Goal: Information Seeking & Learning: Learn about a topic

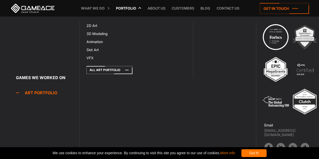
scroll to position [76, 0]
click at [101, 49] on link "Slot Art" at bounding box center [110, 50] width 53 height 8
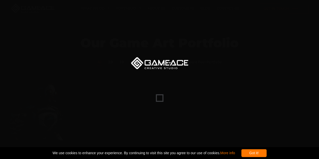
click at [266, 154] on div "Got it!" at bounding box center [253, 153] width 25 height 8
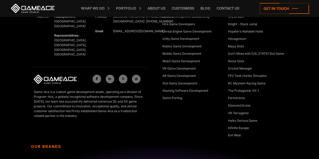
scroll to position [2308, 0]
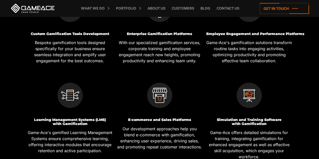
scroll to position [202, 0]
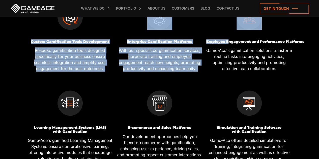
drag, startPoint x: 32, startPoint y: 41, endPoint x: 227, endPoint y: 38, distance: 195.8
click at [227, 38] on div "Custom Gamification Tools Development Bespoke gamification tools designed speci…" at bounding box center [159, 126] width 269 height 268
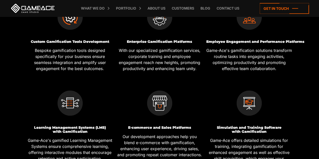
click at [236, 44] on div "Employee Engagement and Performance Platforms Game-Ace's gamification solutions…" at bounding box center [249, 56] width 86 height 32
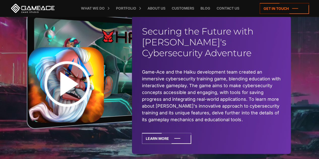
scroll to position [1637, 0]
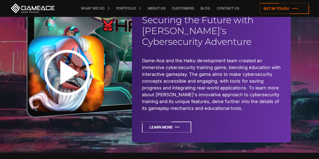
click at [172, 122] on icon at bounding box center [166, 127] width 49 height 11
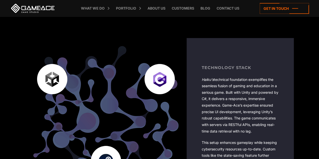
scroll to position [933, 0]
